Goal: Navigation & Orientation: Go to known website

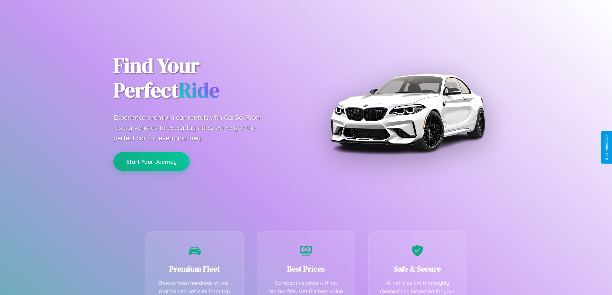
click at [151, 162] on button "Start Your Journey" at bounding box center [151, 161] width 76 height 19
click at [151, 161] on button "Start Your Journey" at bounding box center [151, 161] width 76 height 19
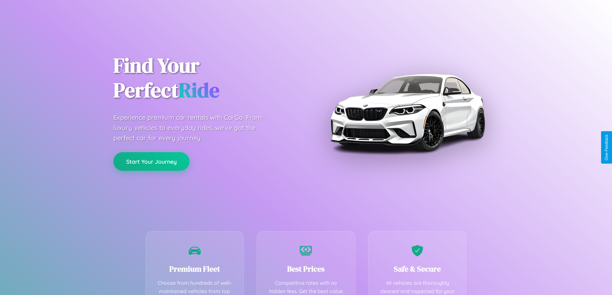
click at [151, 161] on button "Start Your Journey" at bounding box center [151, 161] width 76 height 19
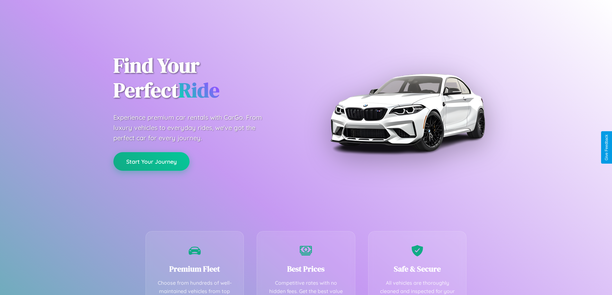
click at [151, 161] on button "Start Your Journey" at bounding box center [151, 161] width 76 height 19
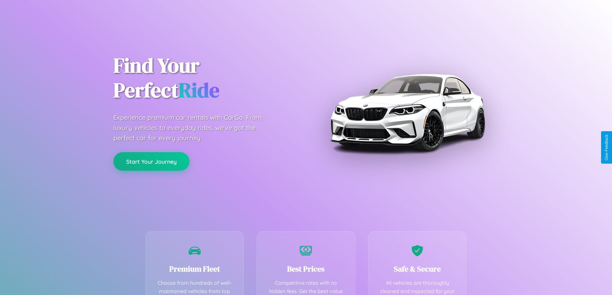
click at [151, 161] on button "Start Your Journey" at bounding box center [151, 161] width 76 height 19
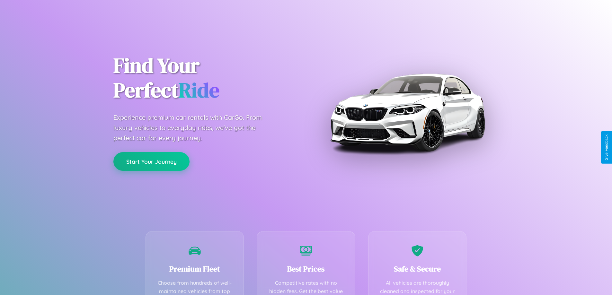
click at [151, 161] on button "Start Your Journey" at bounding box center [151, 161] width 76 height 19
